Goal: Entertainment & Leisure: Consume media (video, audio)

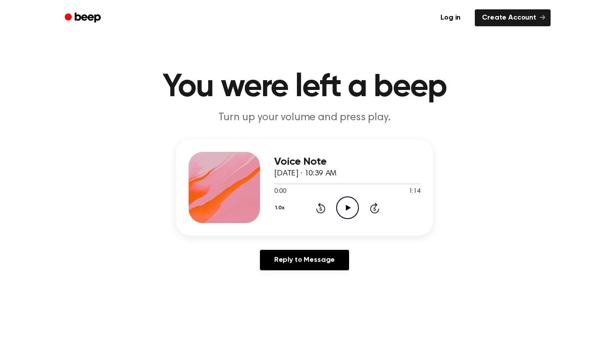
click at [356, 211] on icon "Play Audio" at bounding box center [347, 208] width 23 height 23
click at [354, 210] on icon "Pause Audio" at bounding box center [347, 208] width 23 height 23
click at [347, 209] on icon at bounding box center [347, 208] width 5 height 6
click at [345, 207] on icon at bounding box center [347, 208] width 4 height 6
click at [295, 197] on div "1.0x Rewind 5 seconds Play Audio Skip 5 seconds" at bounding box center [347, 208] width 146 height 23
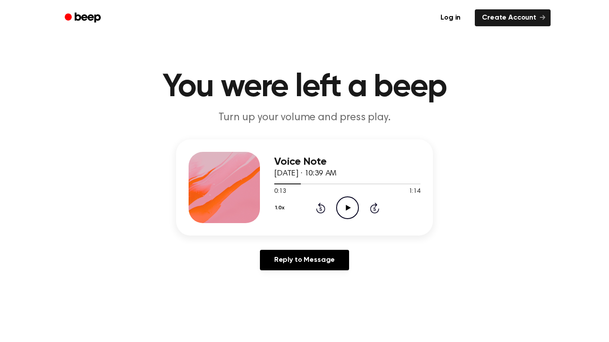
click at [275, 186] on div at bounding box center [347, 183] width 146 height 7
click at [355, 217] on icon "Play Audio" at bounding box center [347, 208] width 23 height 23
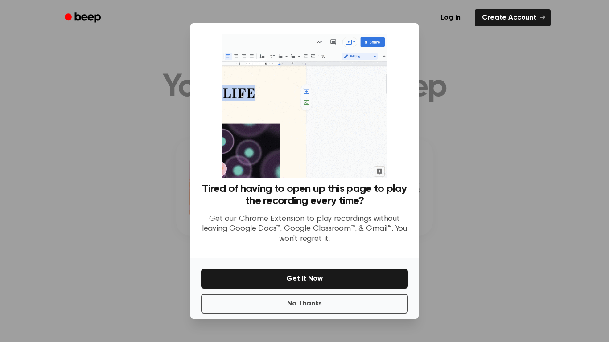
click at [472, 242] on div at bounding box center [304, 171] width 609 height 342
click at [394, 300] on button "No Thanks" at bounding box center [304, 304] width 207 height 20
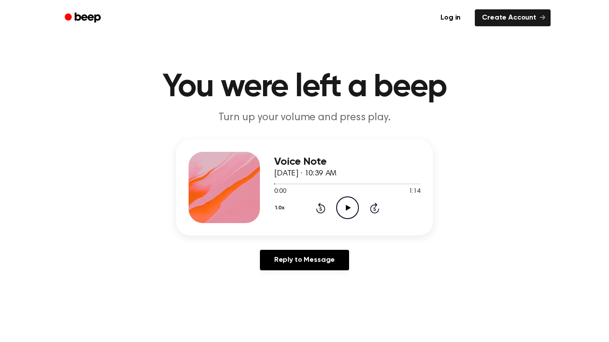
click at [352, 208] on icon "Play Audio" at bounding box center [347, 208] width 23 height 23
click at [352, 208] on icon "Pause Audio" at bounding box center [347, 208] width 23 height 23
click at [352, 208] on icon "Play Audio" at bounding box center [347, 208] width 23 height 23
click at [324, 212] on icon at bounding box center [320, 208] width 9 height 11
click at [352, 214] on icon "Pause Audio" at bounding box center [347, 208] width 23 height 23
